Goal: Find specific page/section

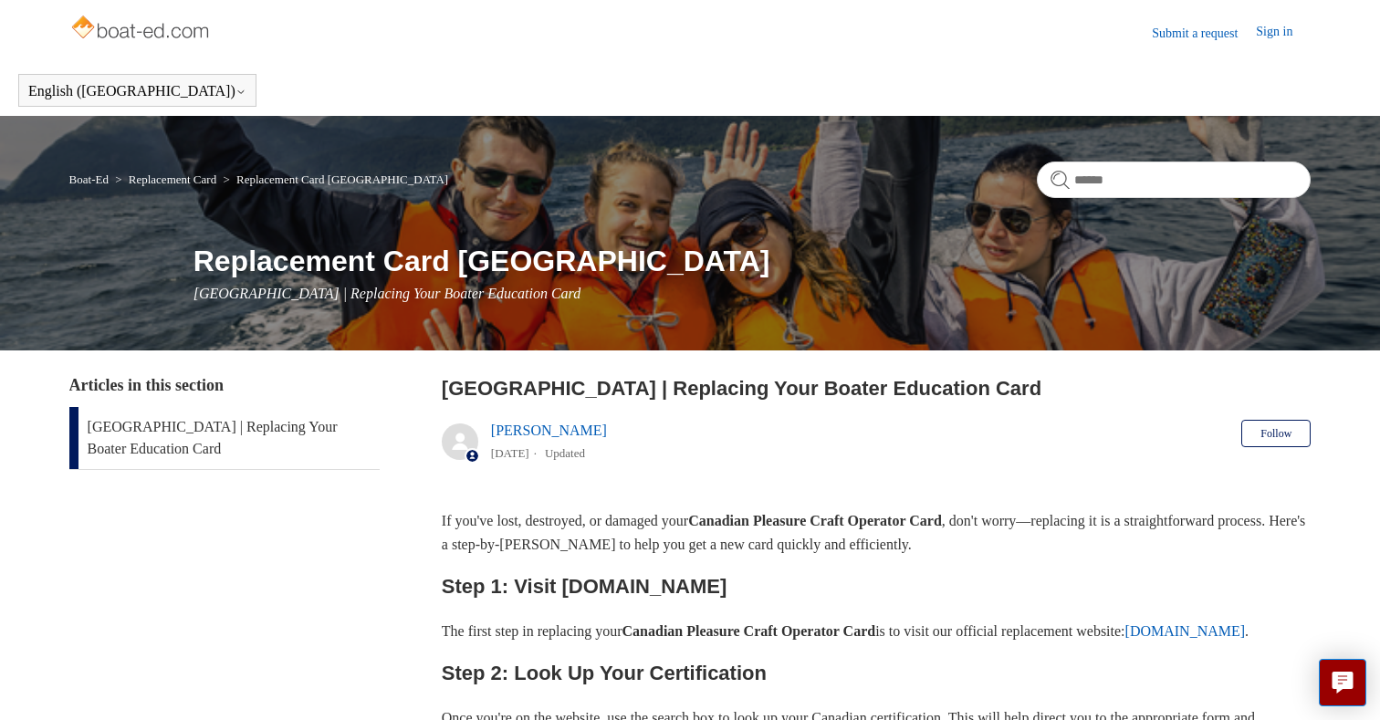
click at [106, 35] on img at bounding box center [141, 29] width 145 height 36
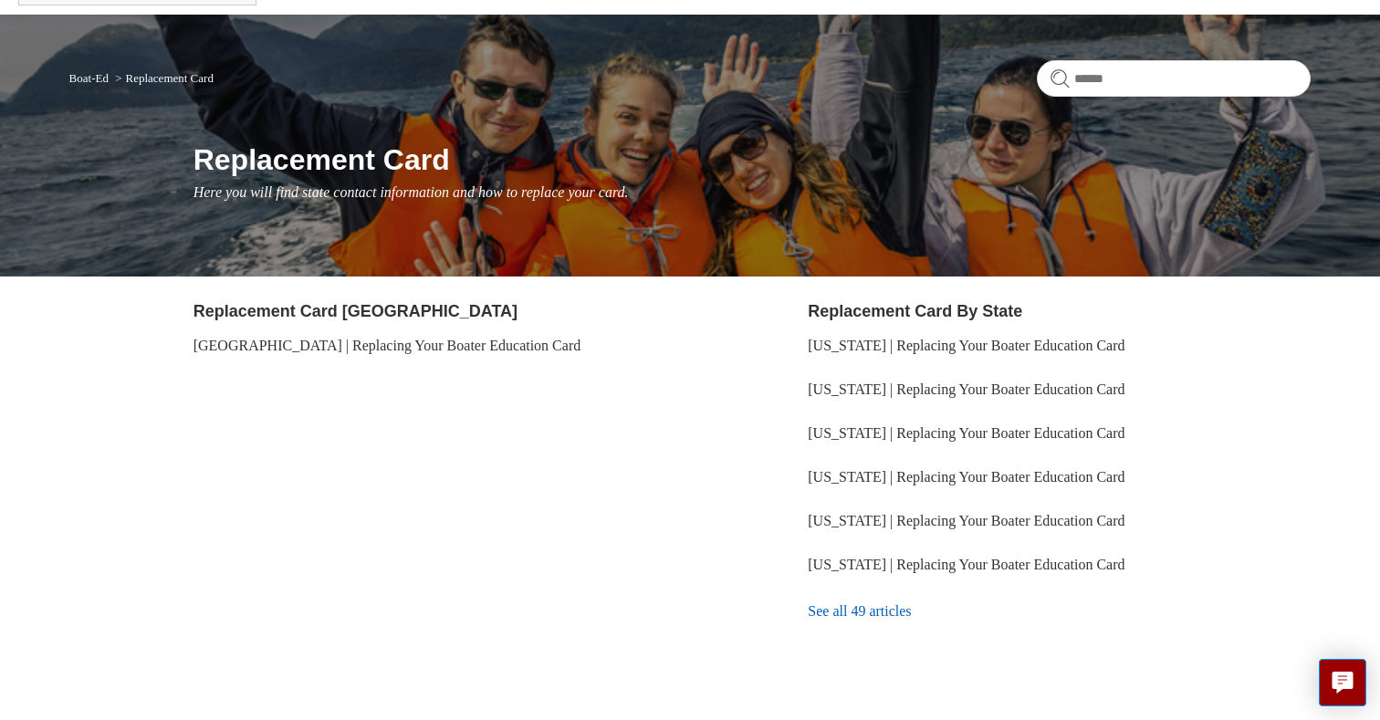
scroll to position [115, 0]
